Goal: Find specific page/section

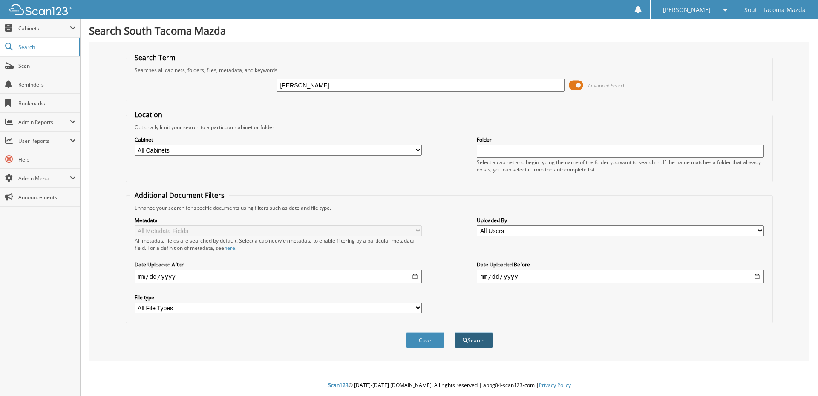
type input "GIRON"
click at [481, 342] on button "Search" at bounding box center [473, 340] width 38 height 16
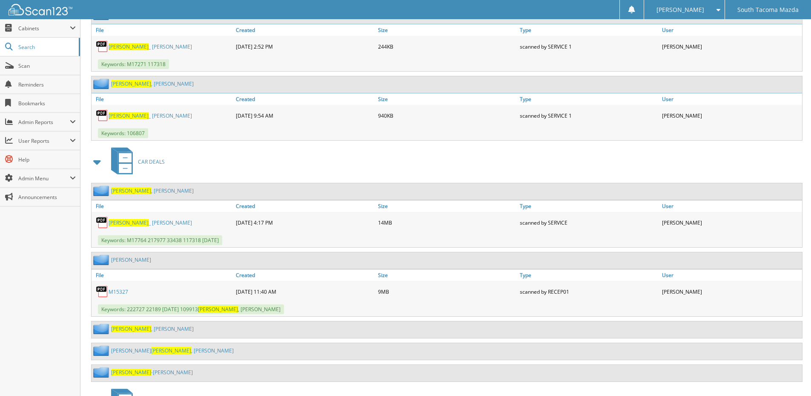
scroll to position [468, 0]
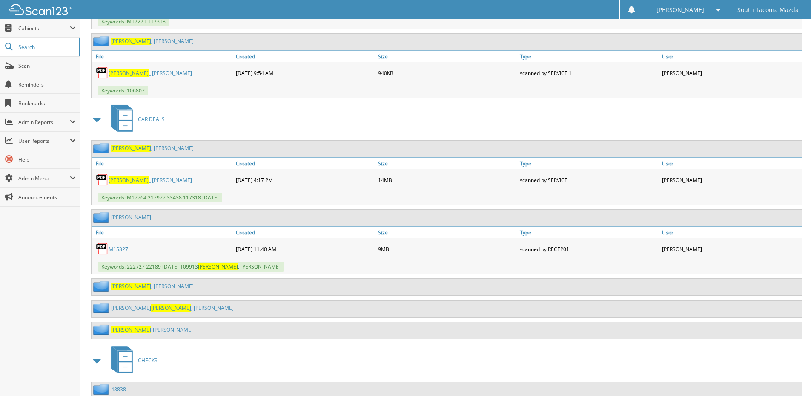
click at [139, 285] on link "GIRON , DARRYL" at bounding box center [152, 285] width 83 height 7
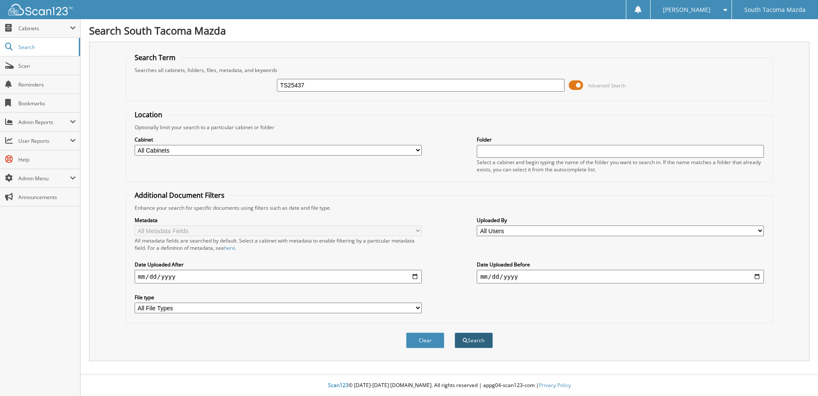
type input "TS25437"
click at [487, 344] on button "Search" at bounding box center [473, 340] width 38 height 16
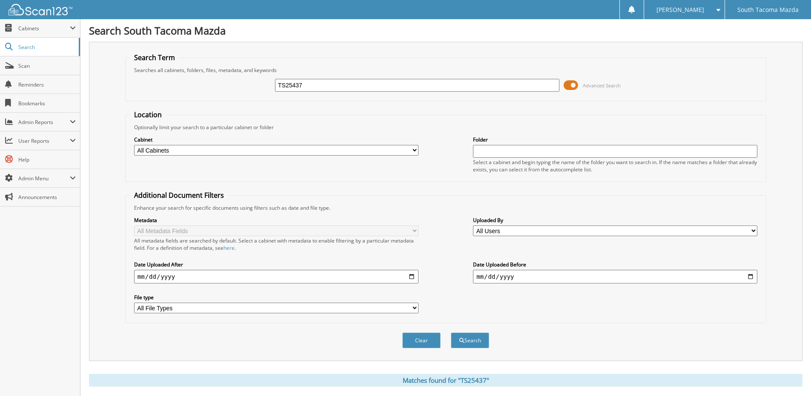
scroll to position [149, 0]
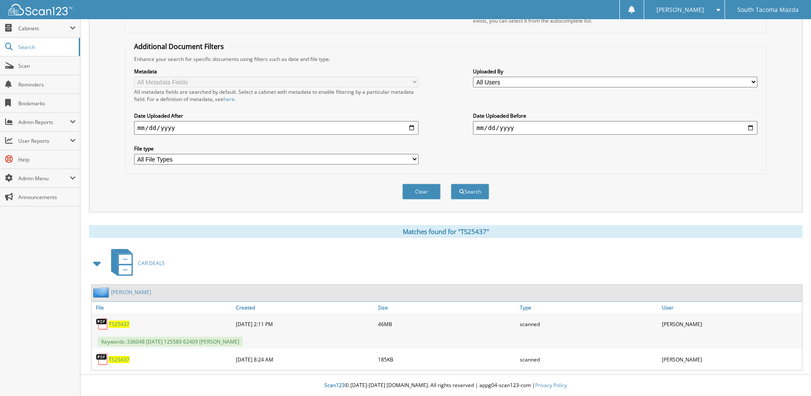
click at [122, 326] on span "TS25437" at bounding box center [119, 323] width 21 height 7
